Goal: Book appointment/travel/reservation

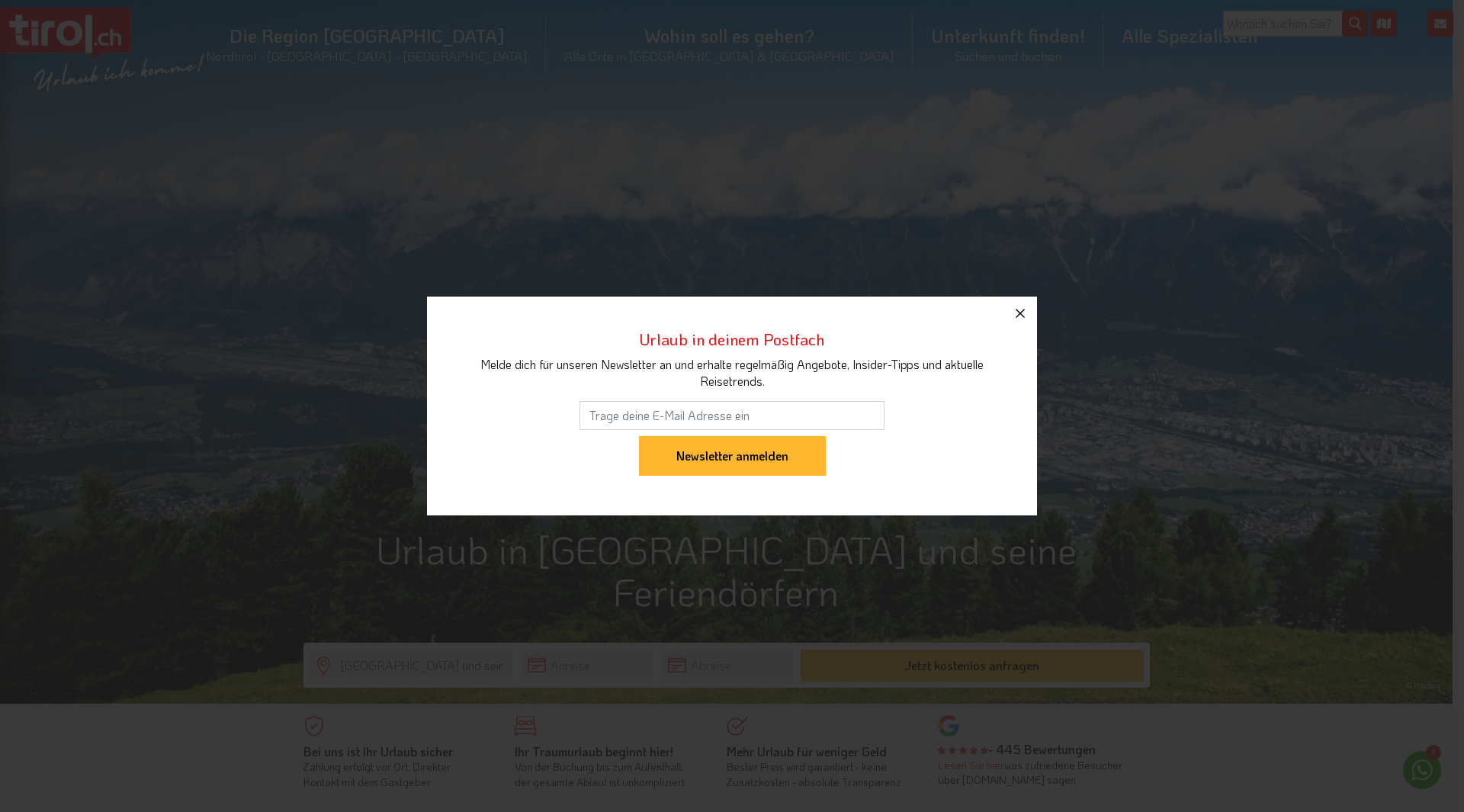
click at [1016, 309] on icon "button" at bounding box center [1020, 313] width 18 height 18
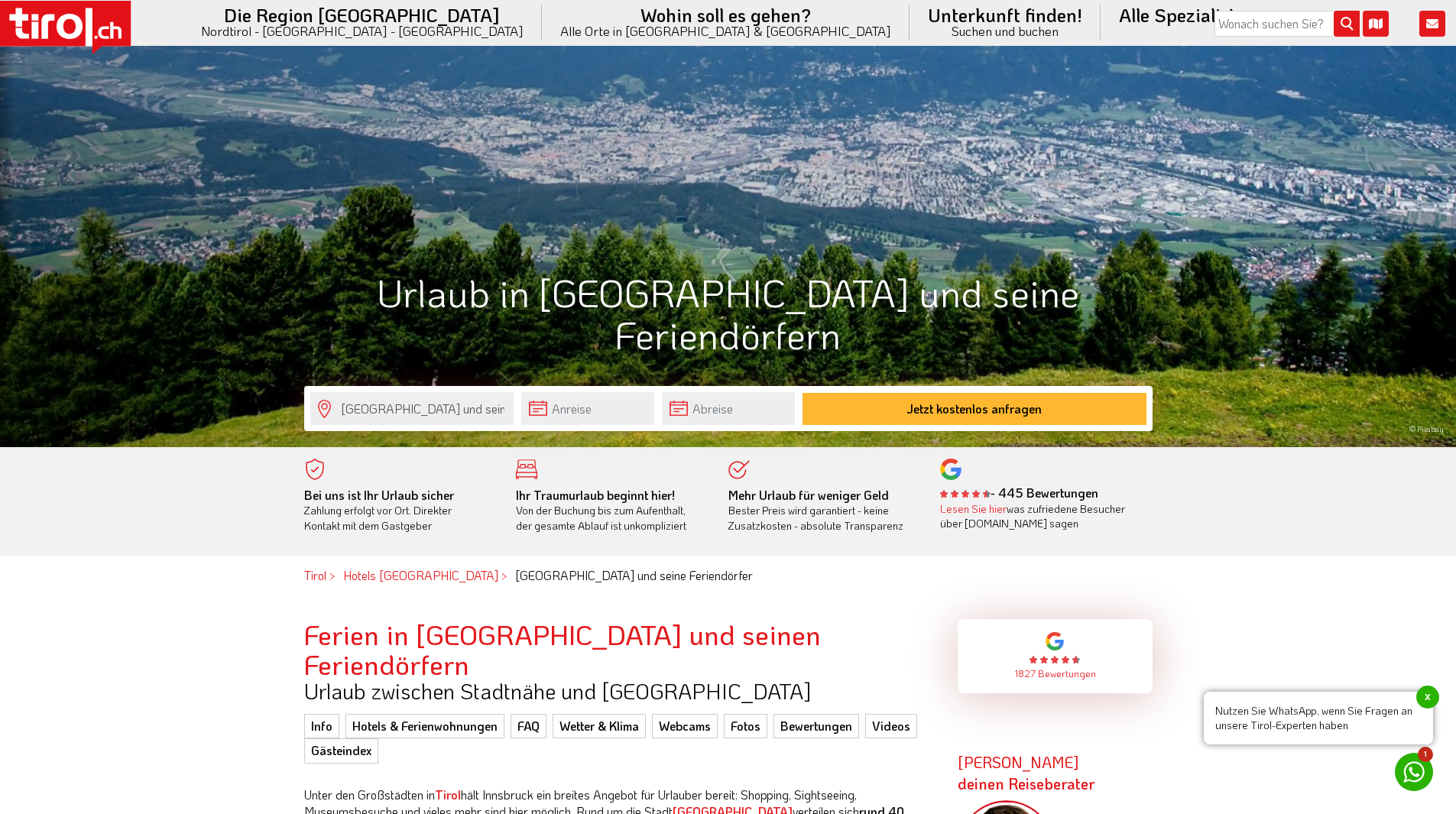
scroll to position [306, 0]
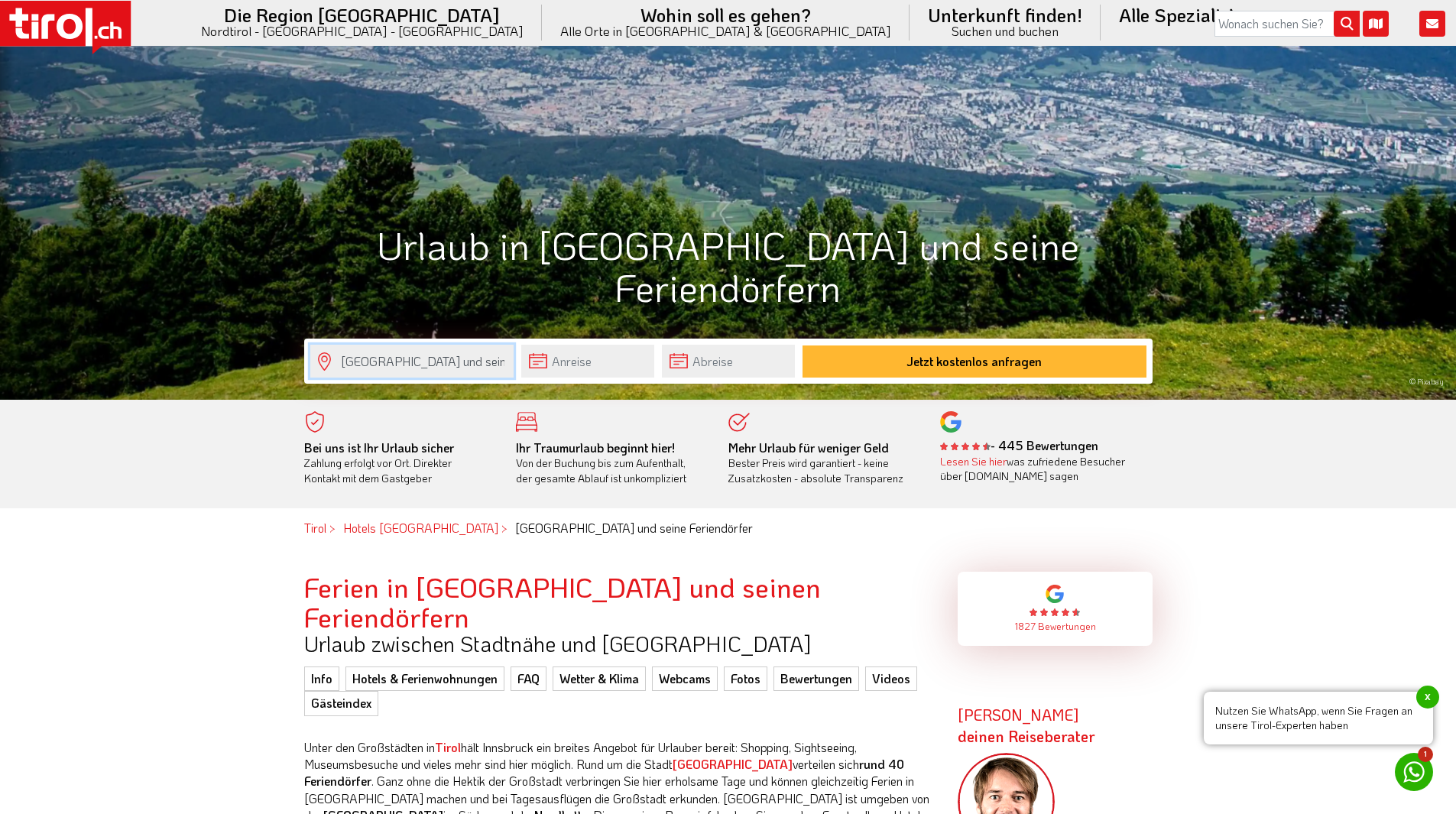
click at [447, 357] on input "[GEOGRAPHIC_DATA] und seine Feriendörfer" at bounding box center [411, 361] width 203 height 33
click at [632, 360] on input "text" at bounding box center [588, 361] width 133 height 33
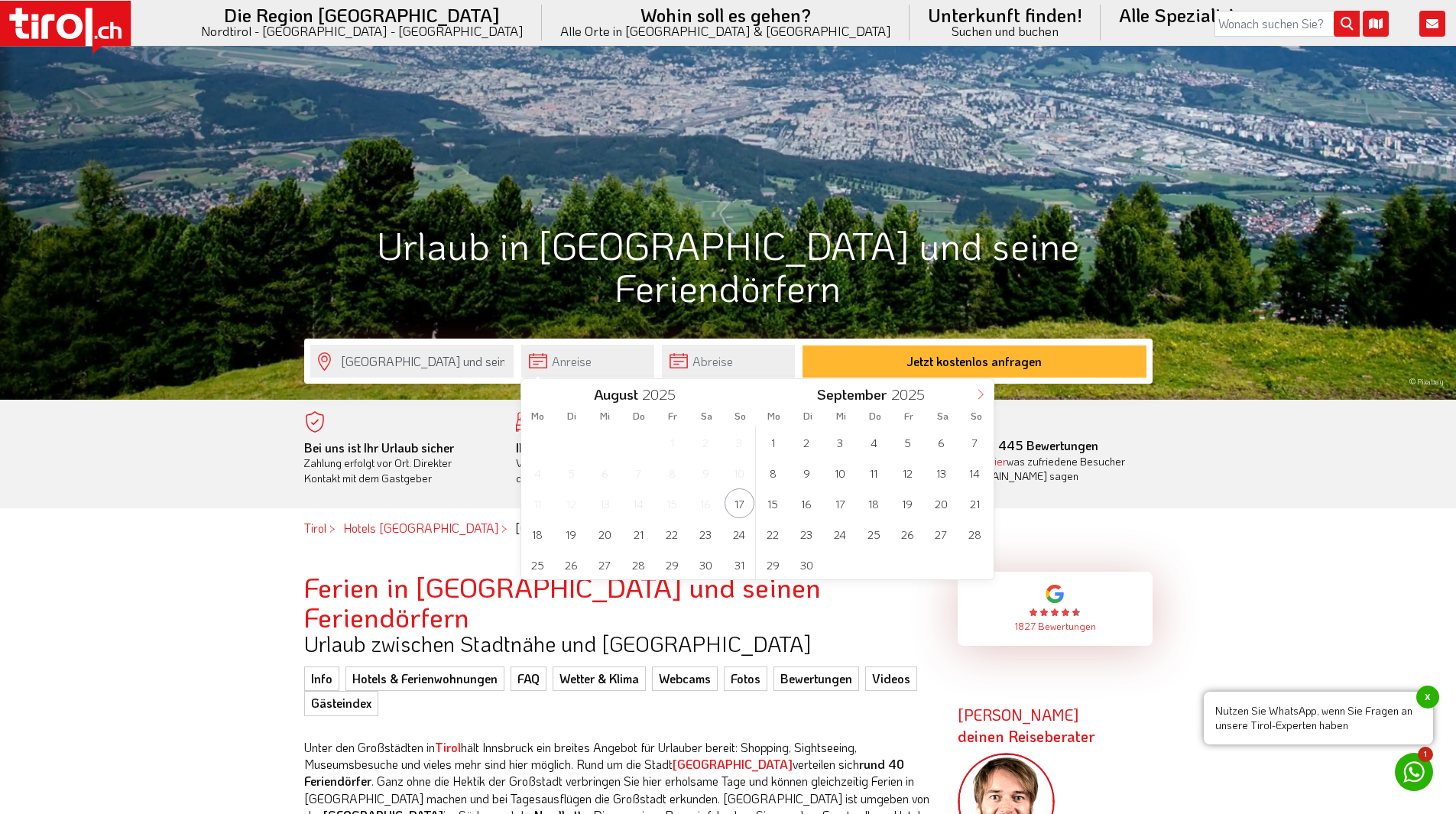
click at [982, 393] on icon at bounding box center [980, 394] width 11 height 11
click at [941, 440] on span "4" at bounding box center [941, 442] width 30 height 30
click at [710, 470] on span "11" at bounding box center [706, 472] width 30 height 30
type input "[DATE]"
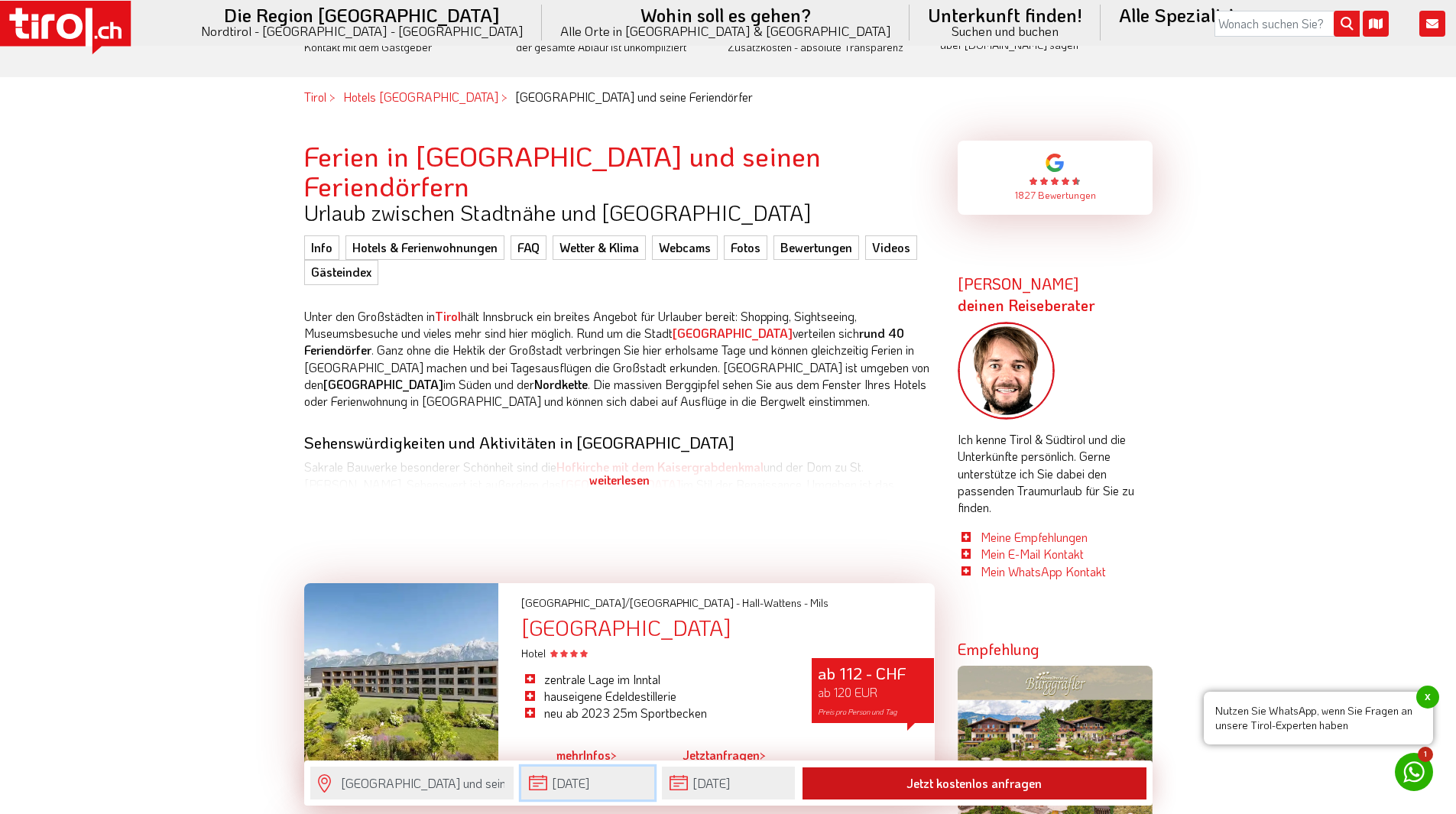
scroll to position [458, 0]
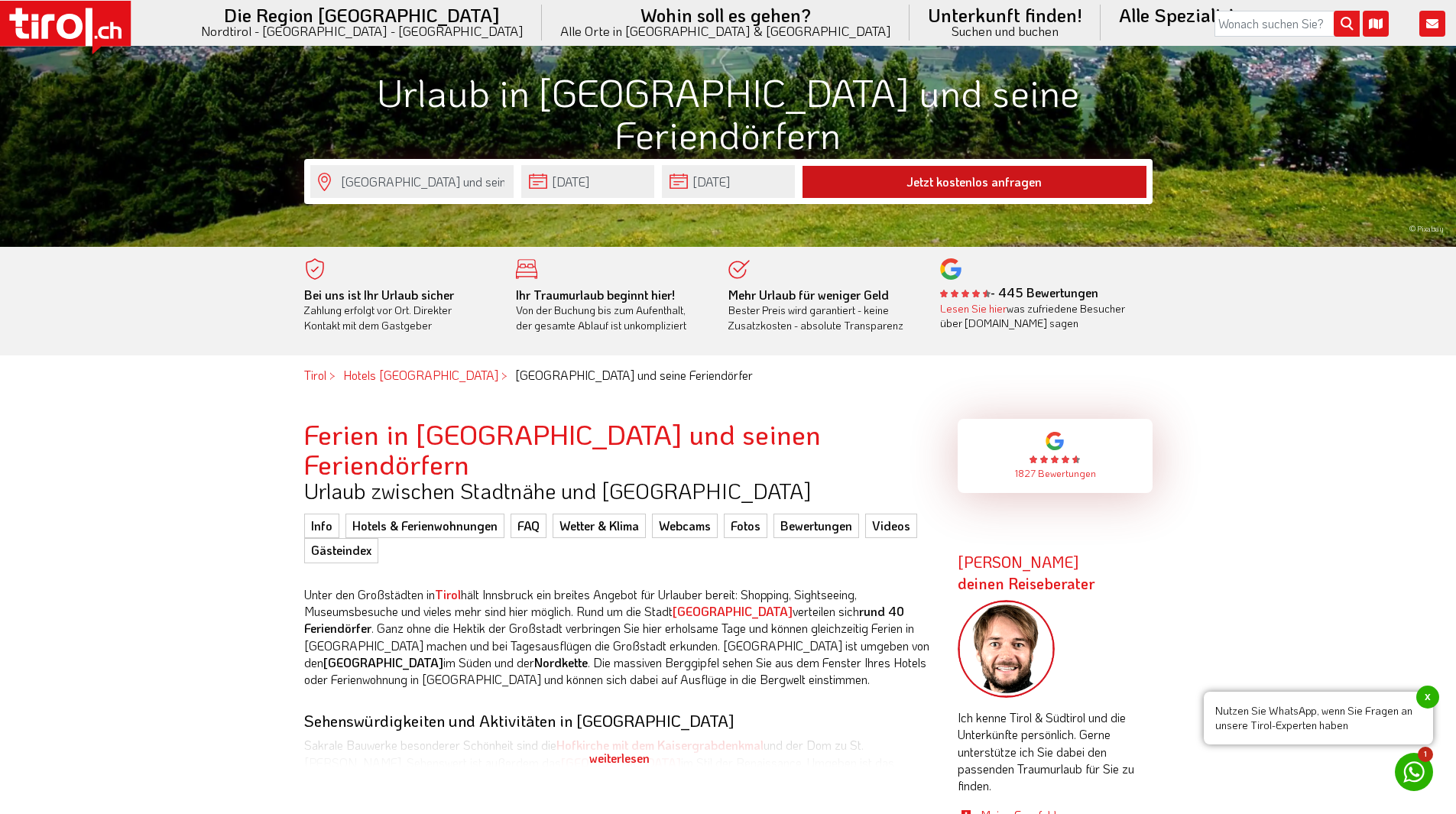
click at [982, 186] on button "Jetzt kostenlos anfragen" at bounding box center [974, 182] width 344 height 32
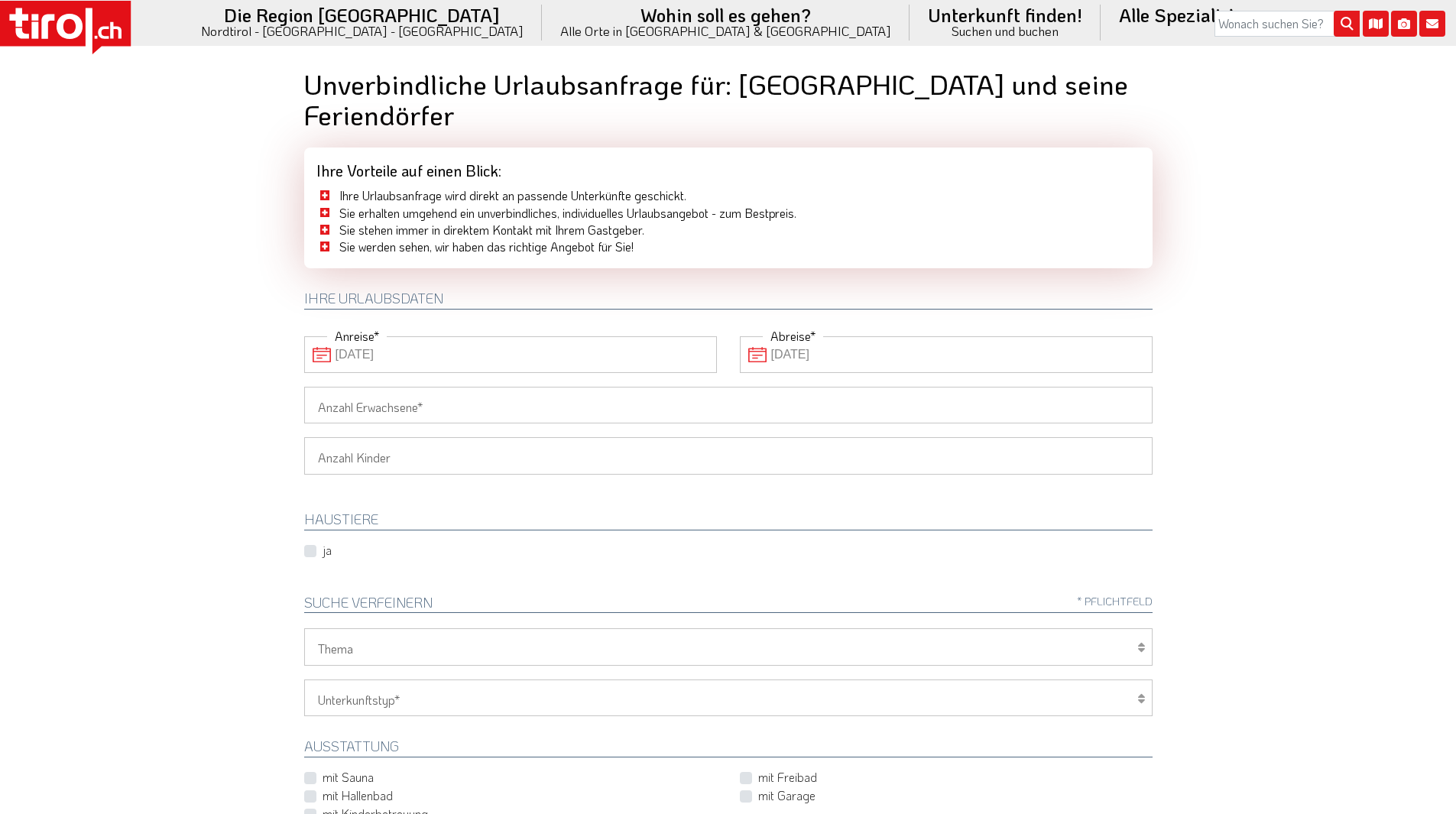
click at [474, 386] on input "Anzahl Erwachsene" at bounding box center [728, 405] width 848 height 36
type input "2"
click at [376, 437] on select "1 2 3 4 5 6" at bounding box center [728, 455] width 848 height 36
select select "1"
click at [304, 437] on select "1 2 3 4 5 6" at bounding box center [728, 455] width 848 height 36
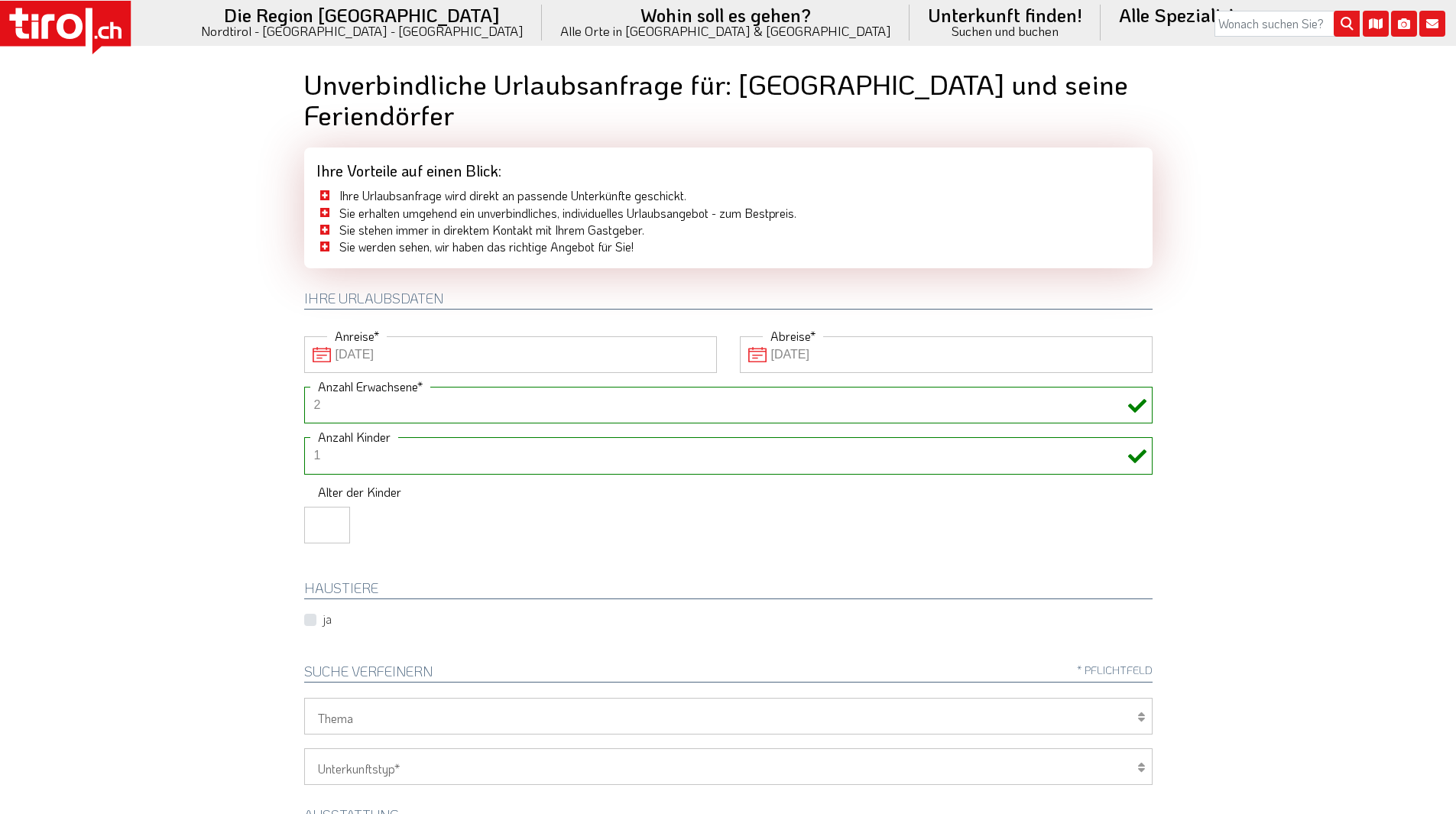
click at [316, 506] on input "number" at bounding box center [327, 525] width 46 height 36
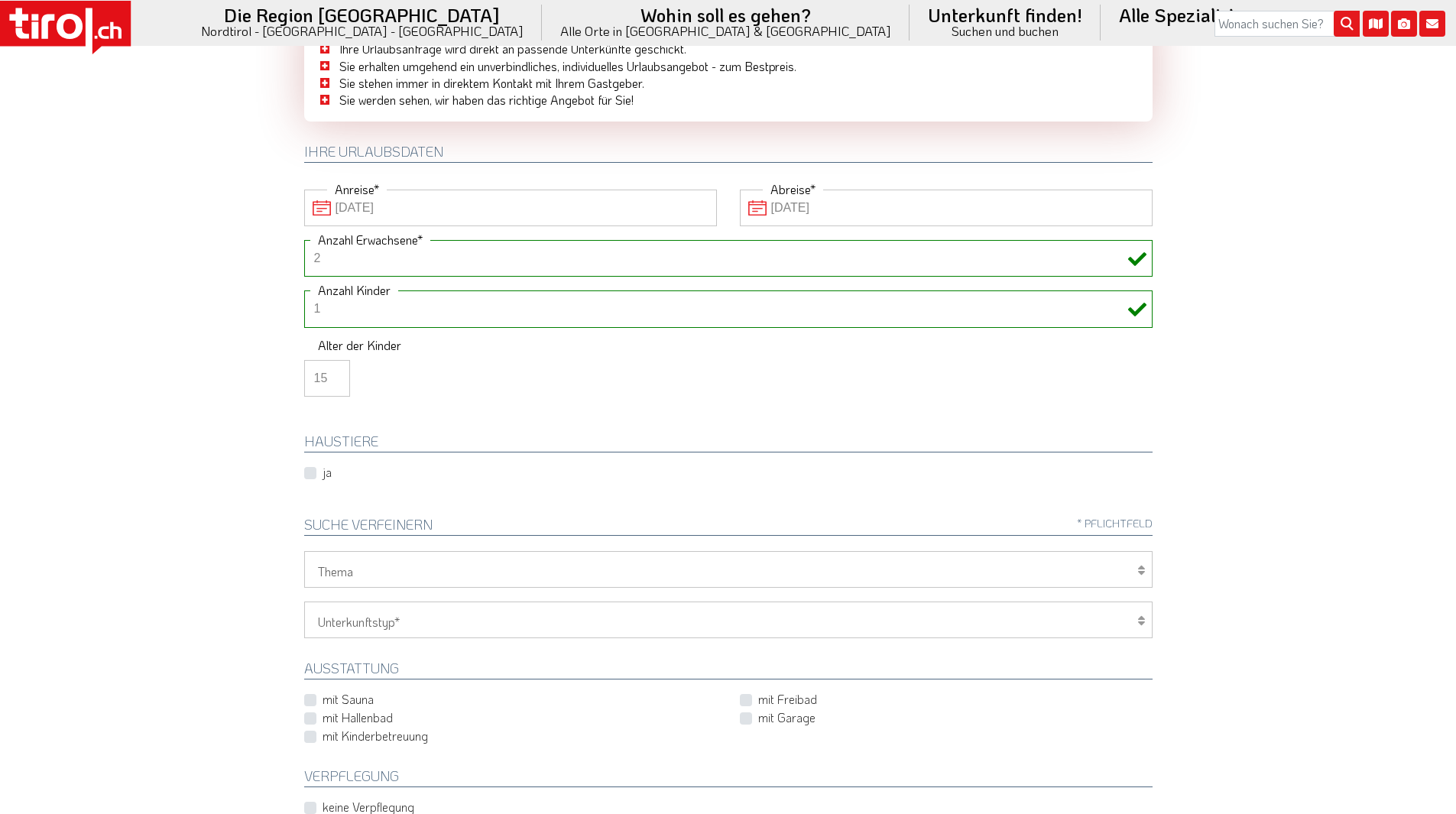
scroll to position [153, 0]
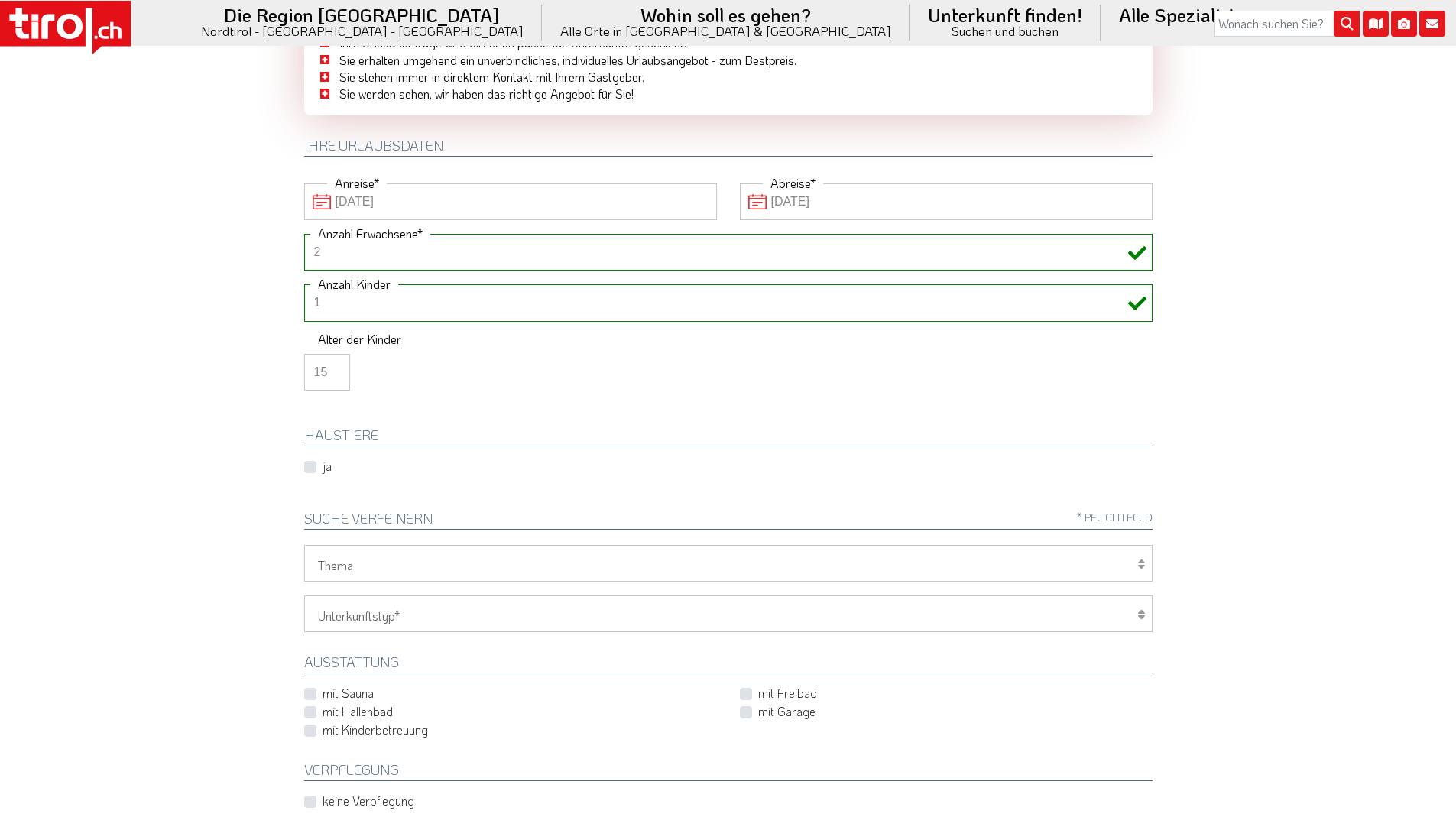
type input "15"
click at [1108, 545] on select "Wellness Mountainbiken/Radfahren Familie Wandern Sport Skifahren Motorrad Golf" at bounding box center [728, 563] width 848 height 36
select select "7398"
click at [304, 545] on select "Wellness Mountainbiken/Radfahren Familie Wandern Sport Skifahren Motorrad Golf" at bounding box center [728, 563] width 848 height 36
click at [417, 595] on select "Hotel 1-3 Sterne Hotel 4-5 Sterne Ferienwohnung Chalet/Ferienhaus Bauernhöfe" at bounding box center [728, 613] width 848 height 36
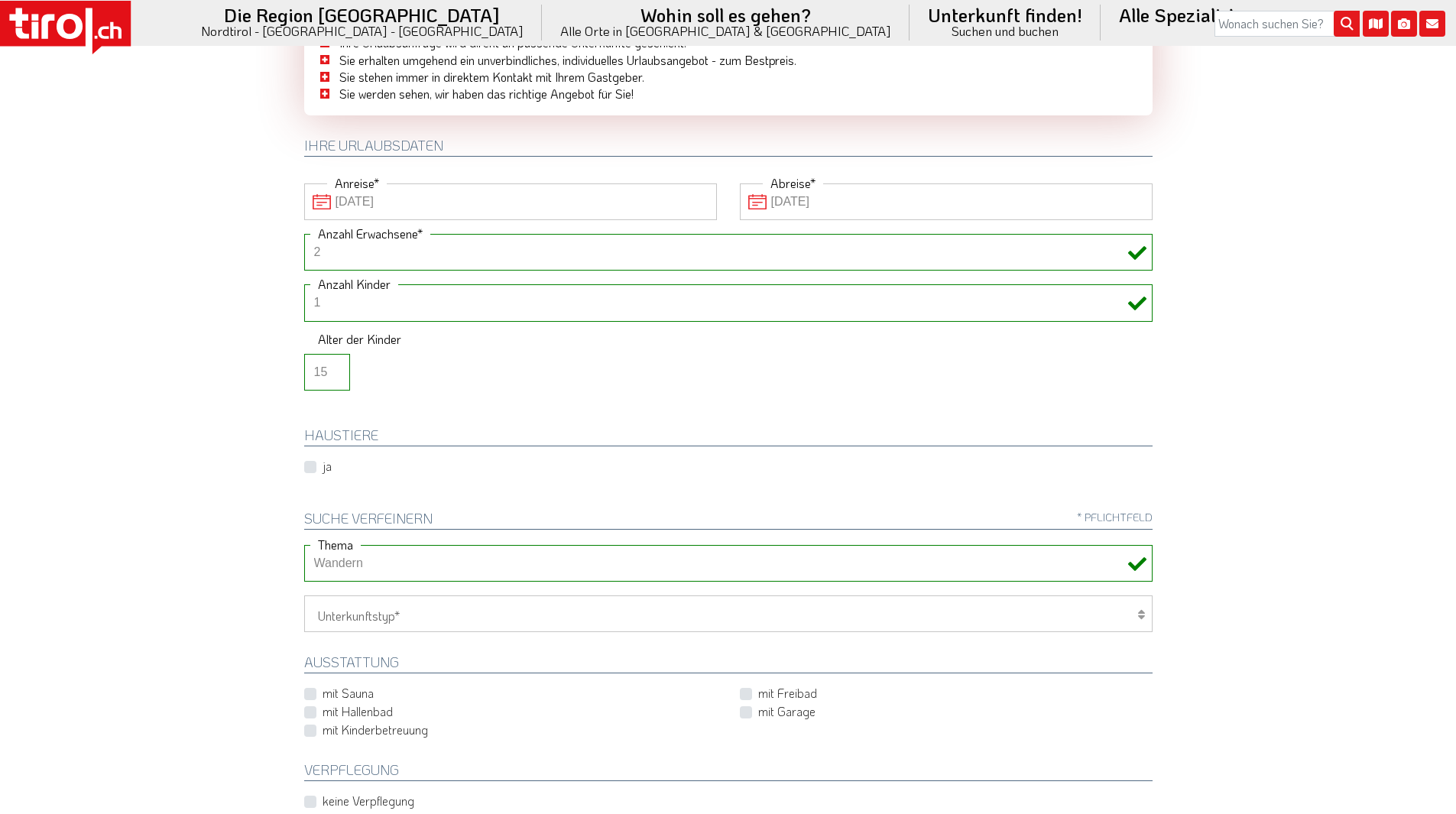
click at [1311, 661] on html ".st0 { fill: #FFFFFF; } .st1 { fill: #E31017; } Die Region [GEOGRAPHIC_DATA] - …" at bounding box center [728, 254] width 1456 height 814
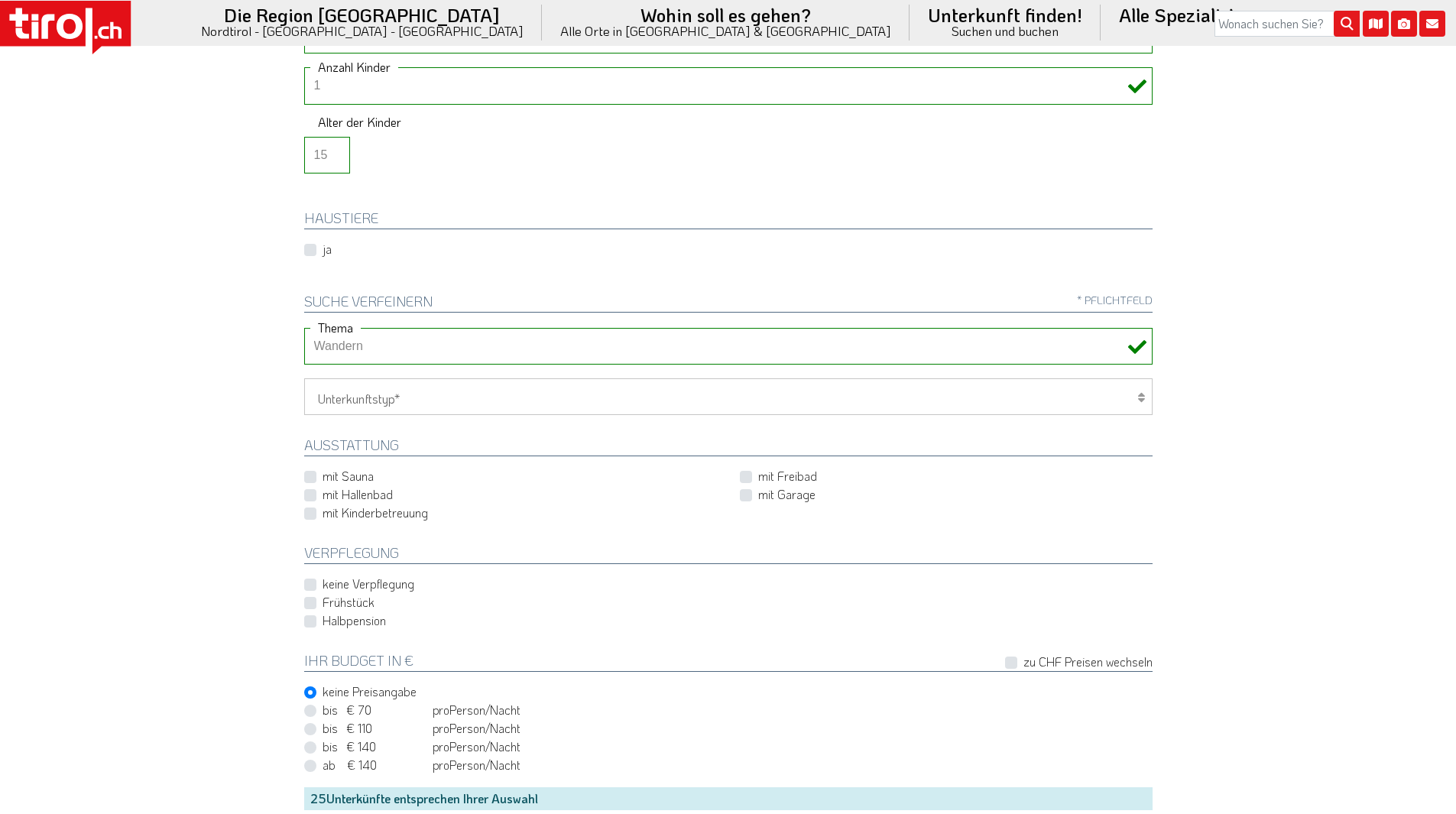
scroll to position [382, 0]
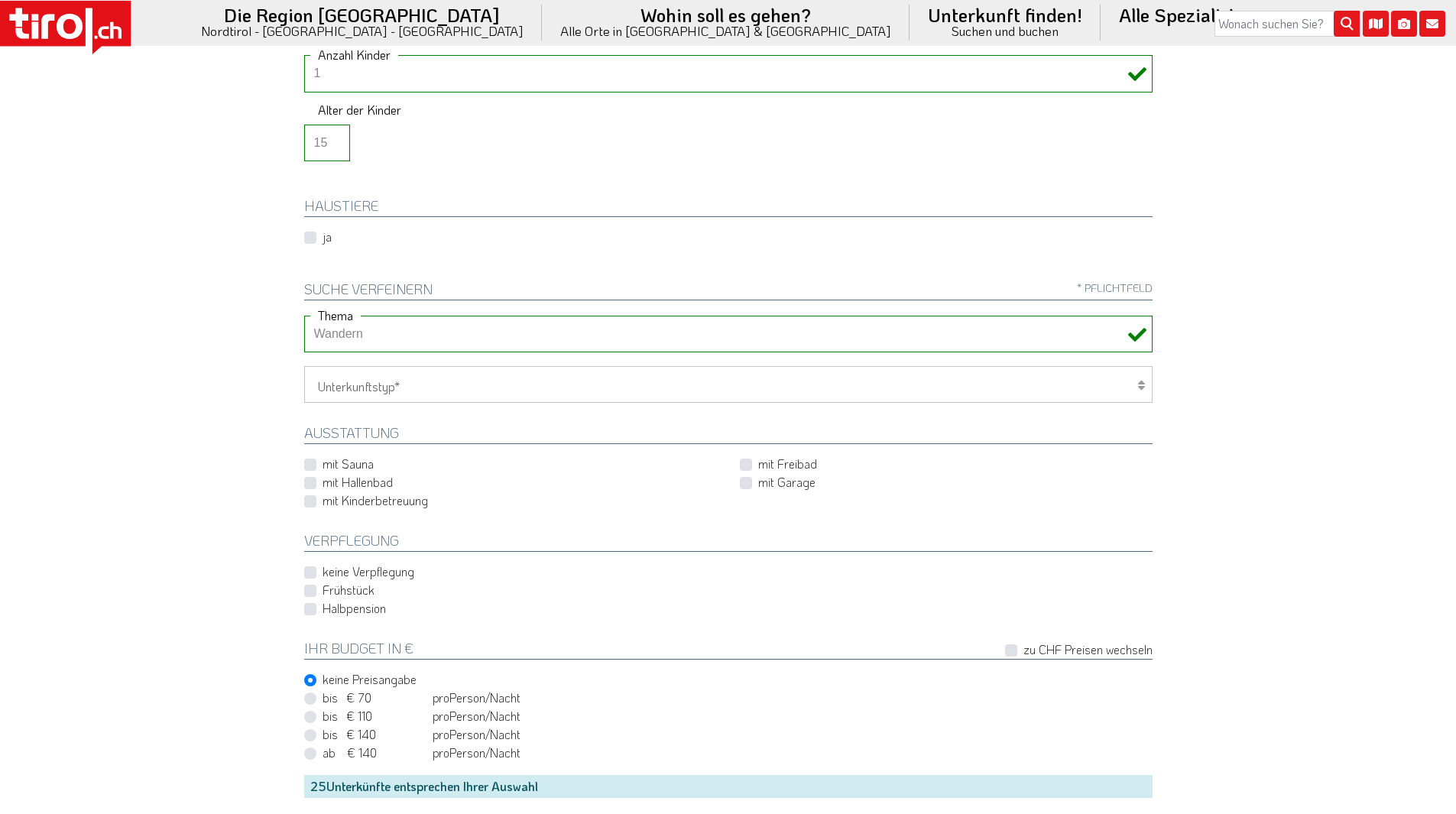
click at [323, 563] on label "keine Verpflegung" at bounding box center [368, 571] width 92 height 17
click at [312, 567] on input "keine Verpflegung" at bounding box center [514, 572] width 413 height 10
checkbox input "true"
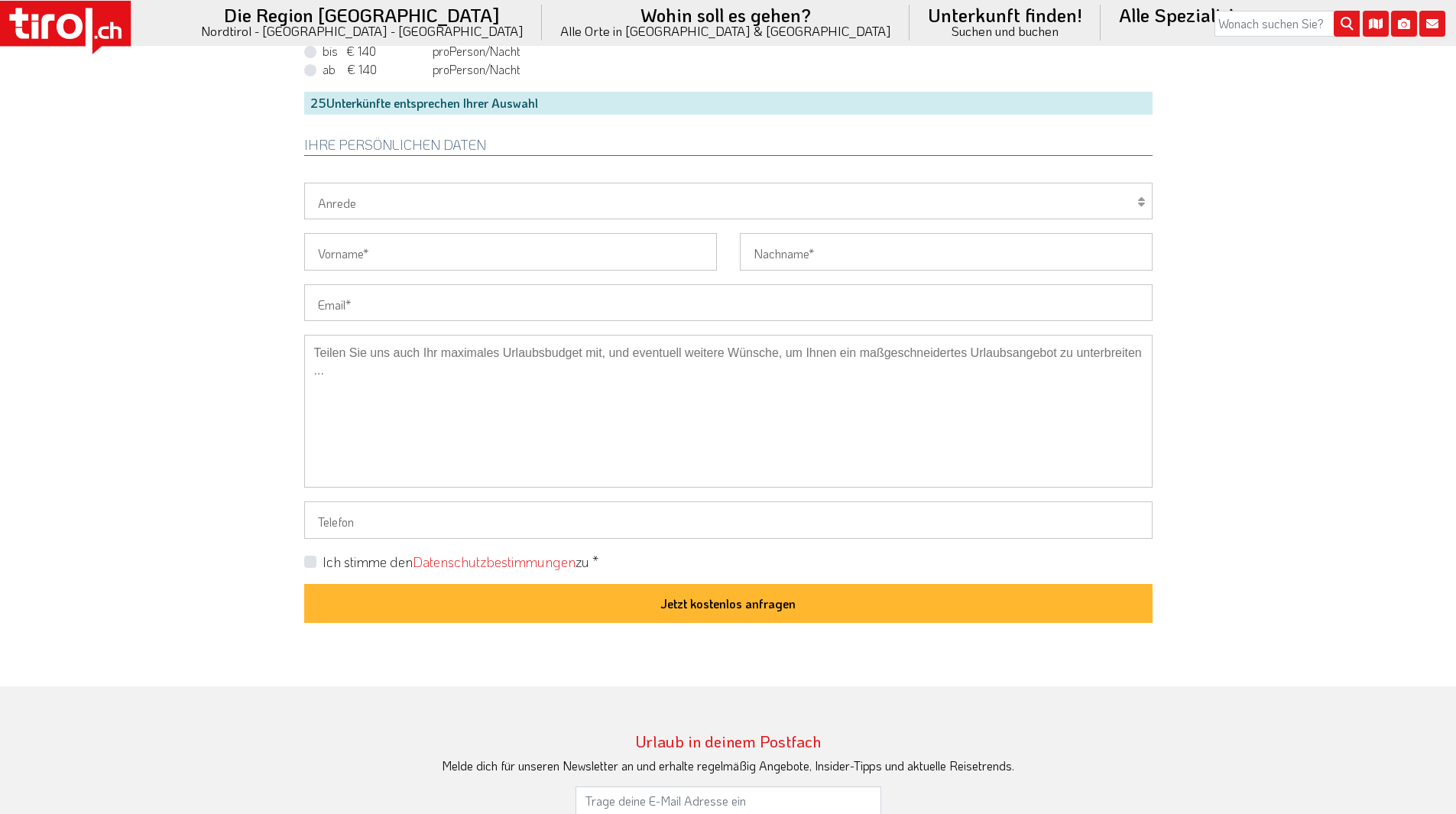
scroll to position [1070, 0]
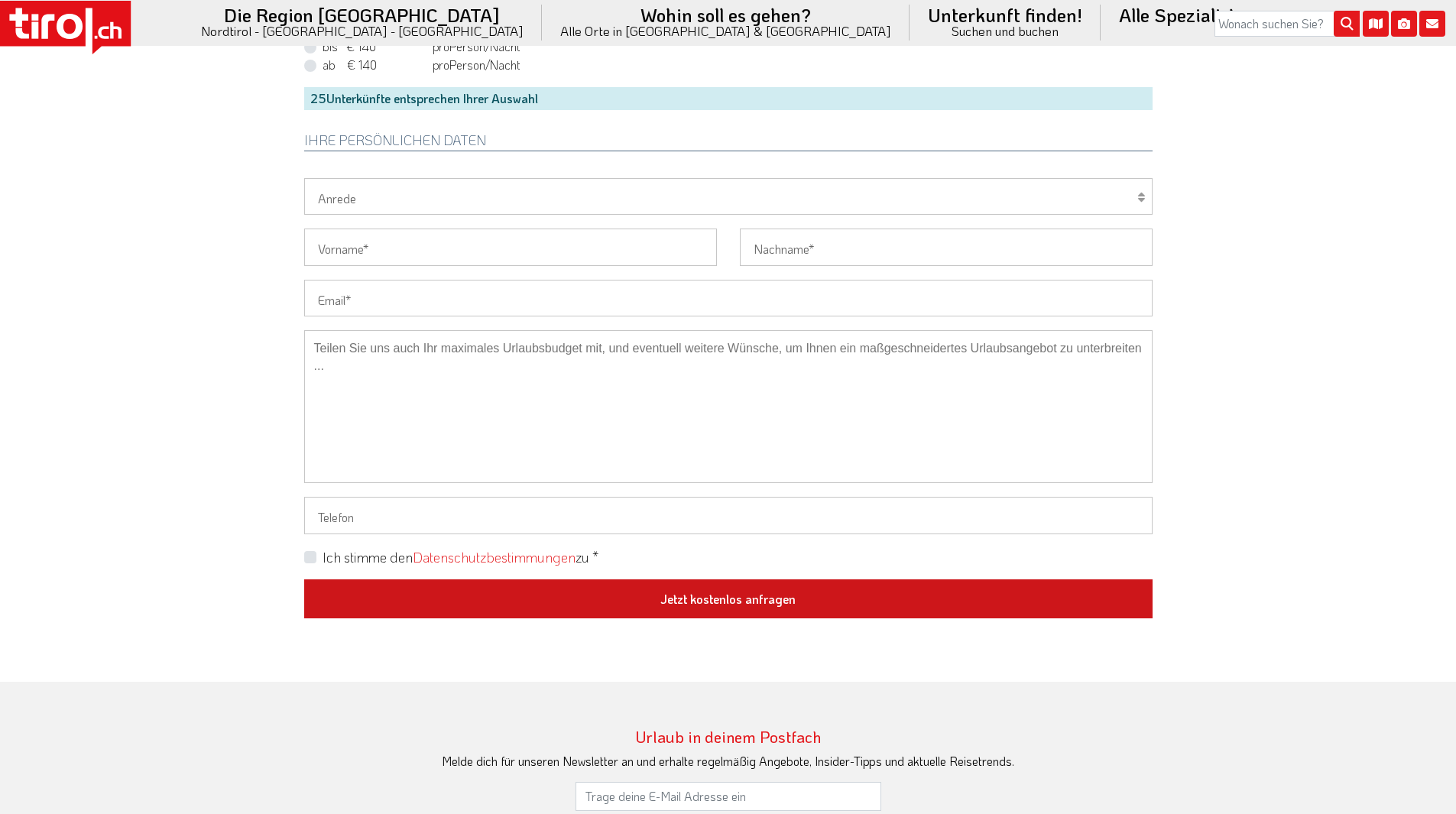
click at [789, 579] on button "Jetzt kostenlos anfragen" at bounding box center [728, 599] width 848 height 40
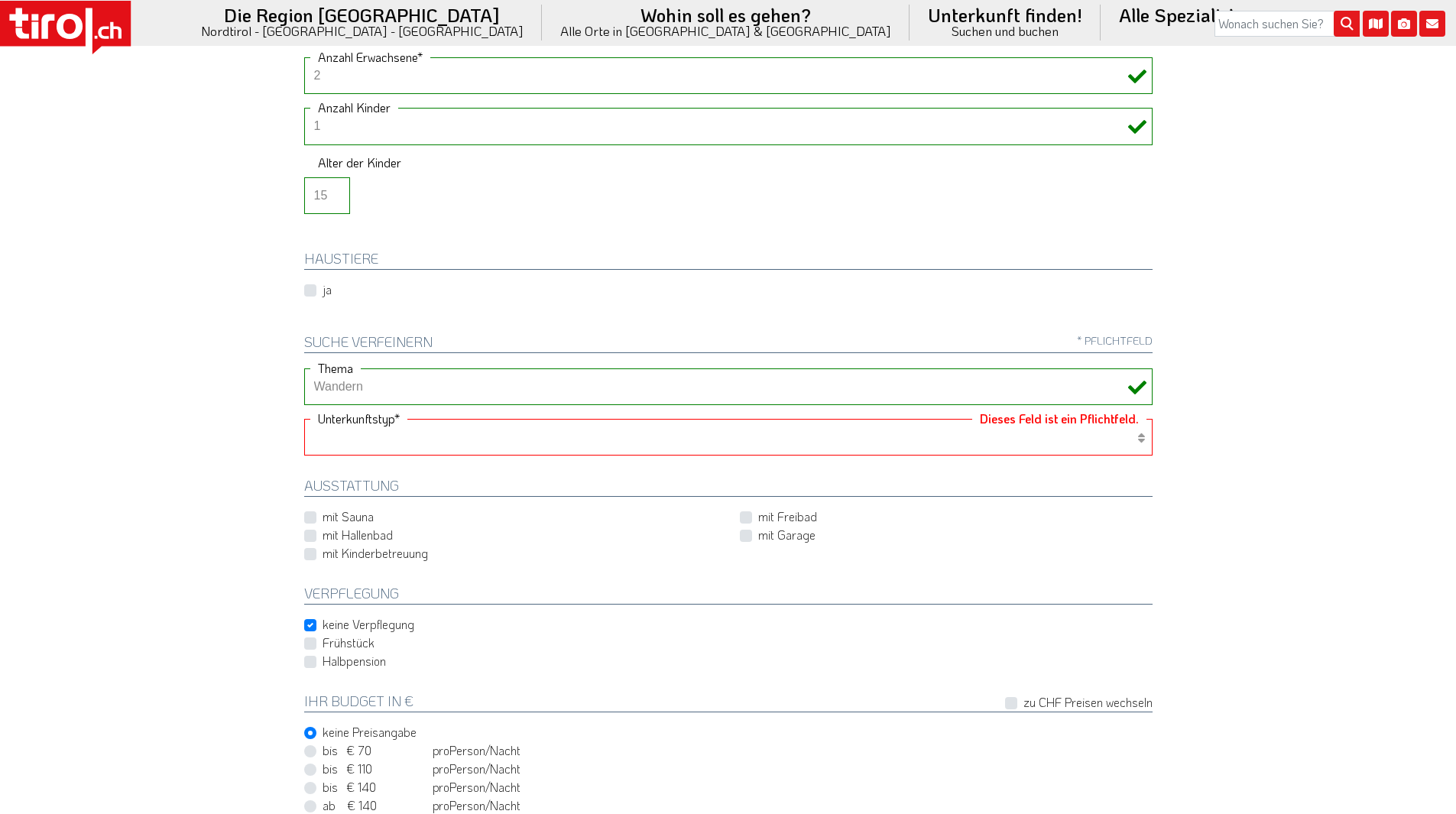
click at [1124, 419] on select "Hotel 1-3 Sterne Hotel 4-5 Sterne Ferienwohnung Chalet/Ferienhaus Bauernhöfe" at bounding box center [728, 437] width 848 height 36
select select "2"
click at [304, 419] on select "Hotel 1-3 Sterne Hotel 4-5 Sterne Ferienwohnung Chalet/Ferienhaus Bauernhöfe" at bounding box center [728, 437] width 848 height 36
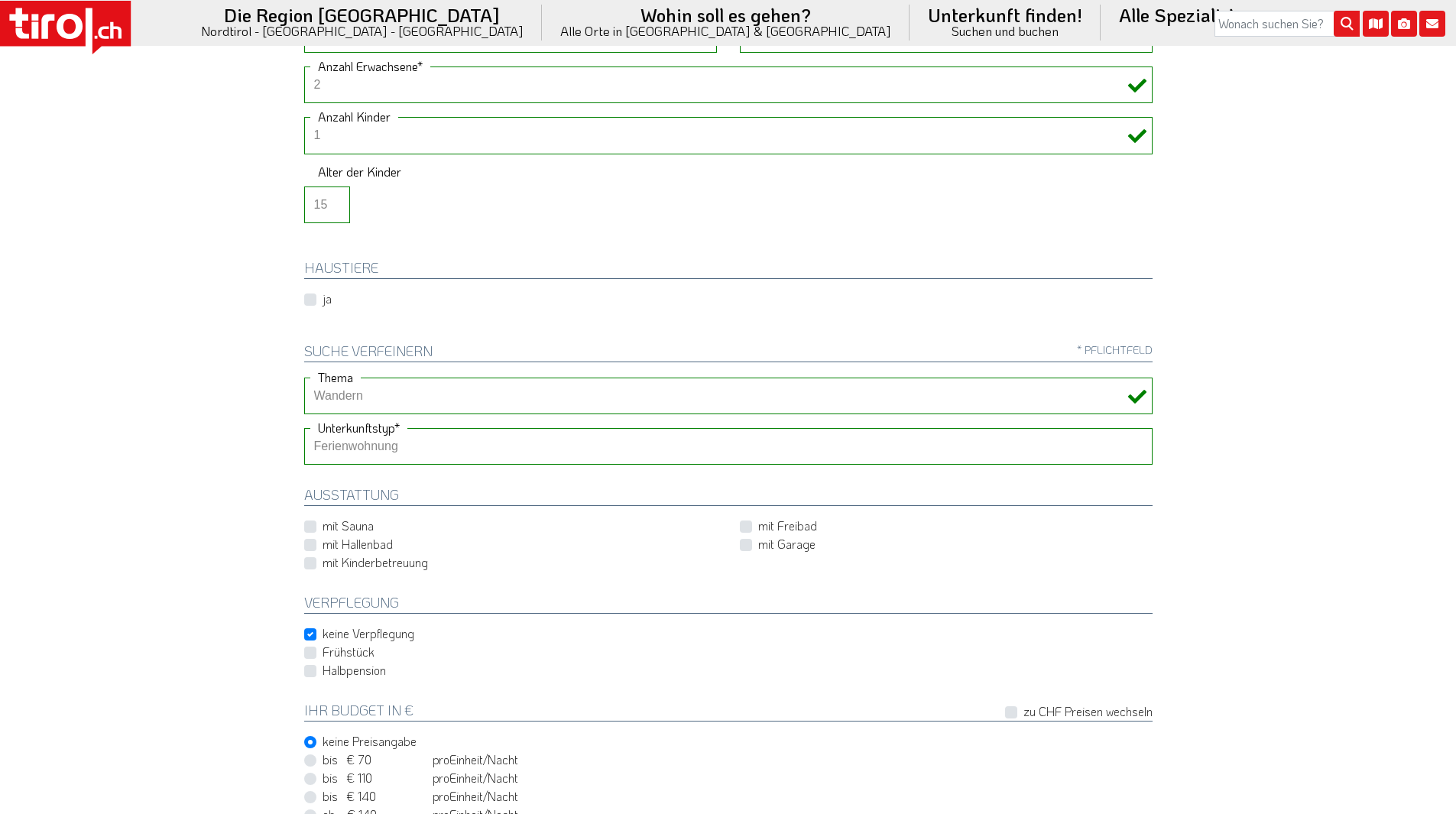
scroll to position [24, 0]
